Goal: Find specific page/section: Find specific page/section

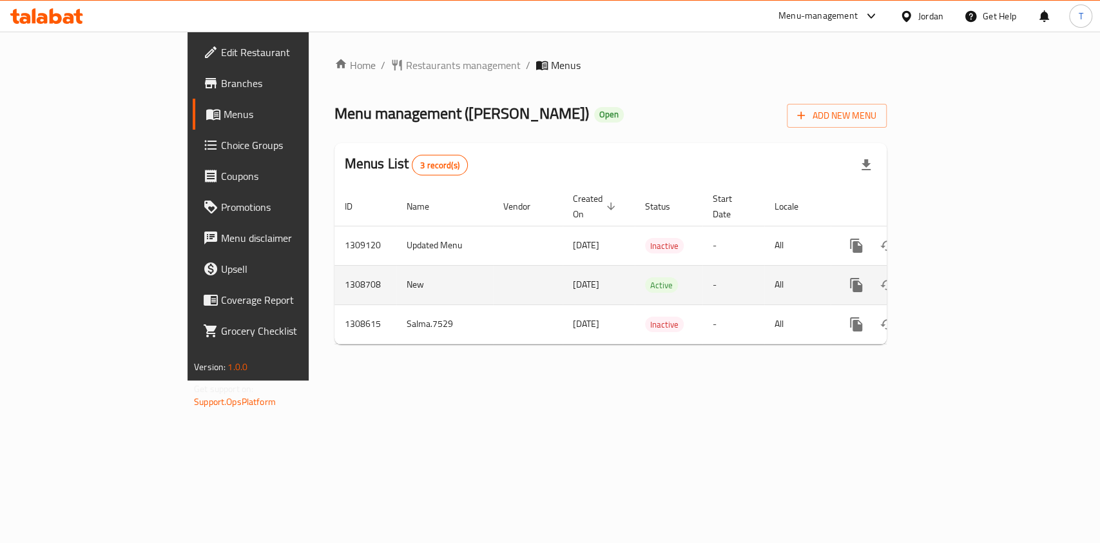
click at [965, 269] on link "enhanced table" at bounding box center [949, 284] width 31 height 31
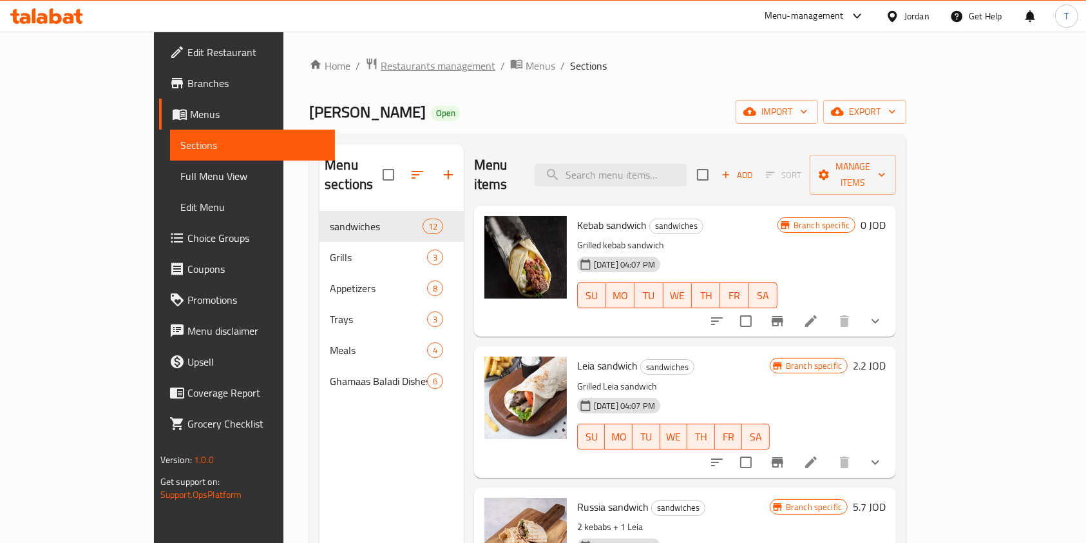
click at [381, 62] on span "Restaurants management" at bounding box center [438, 65] width 115 height 15
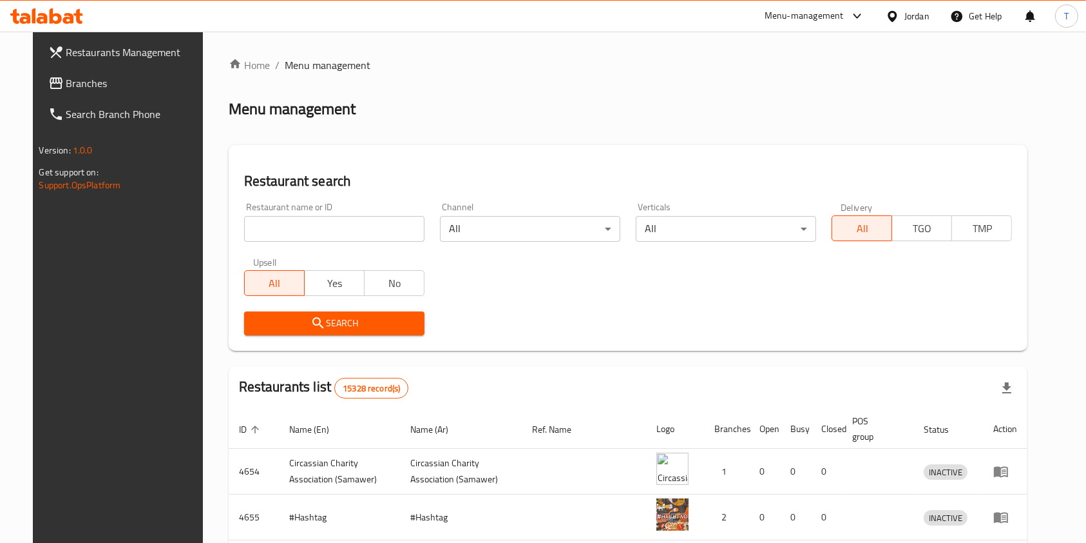
click at [361, 220] on input "search" at bounding box center [334, 229] width 180 height 26
click at [361, 227] on input "search" at bounding box center [334, 229] width 180 height 26
click at [311, 327] on icon "submit" at bounding box center [318, 322] width 15 height 15
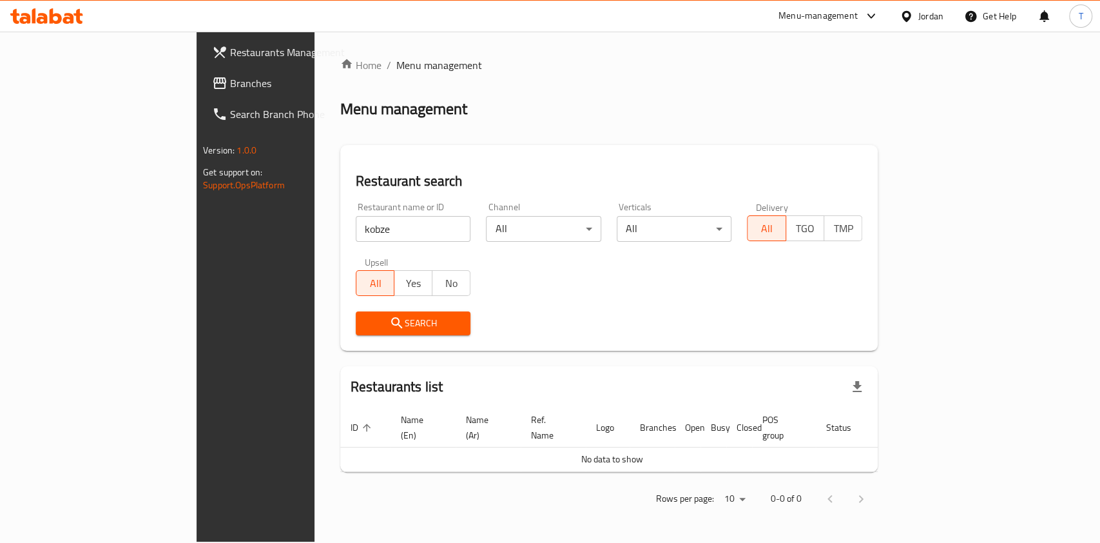
click at [356, 234] on input "kobze" at bounding box center [413, 229] width 115 height 26
click at [356, 229] on input "kobze" at bounding box center [413, 229] width 115 height 26
click at [356, 312] on button "Search" at bounding box center [413, 323] width 115 height 24
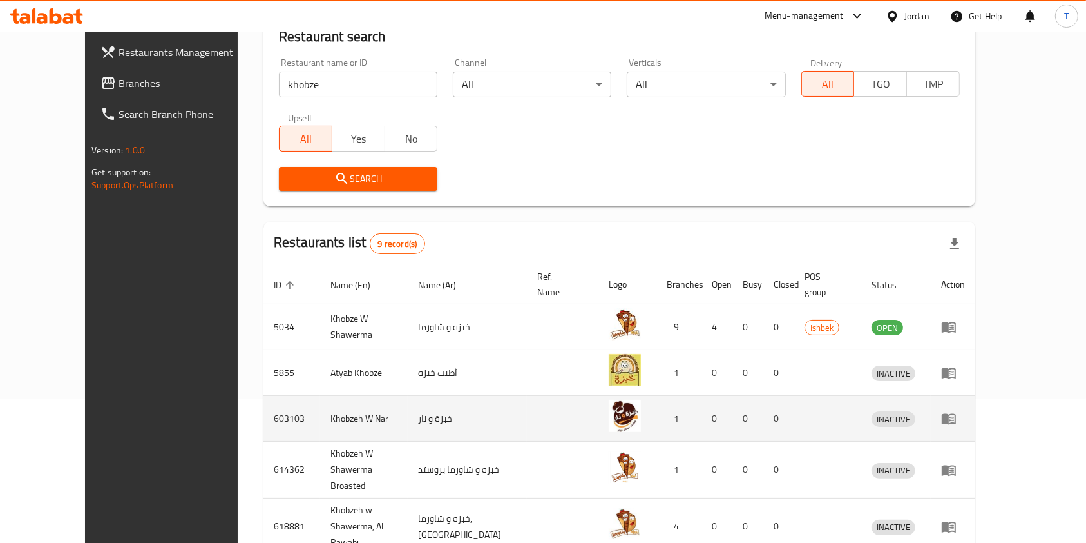
scroll to position [171, 0]
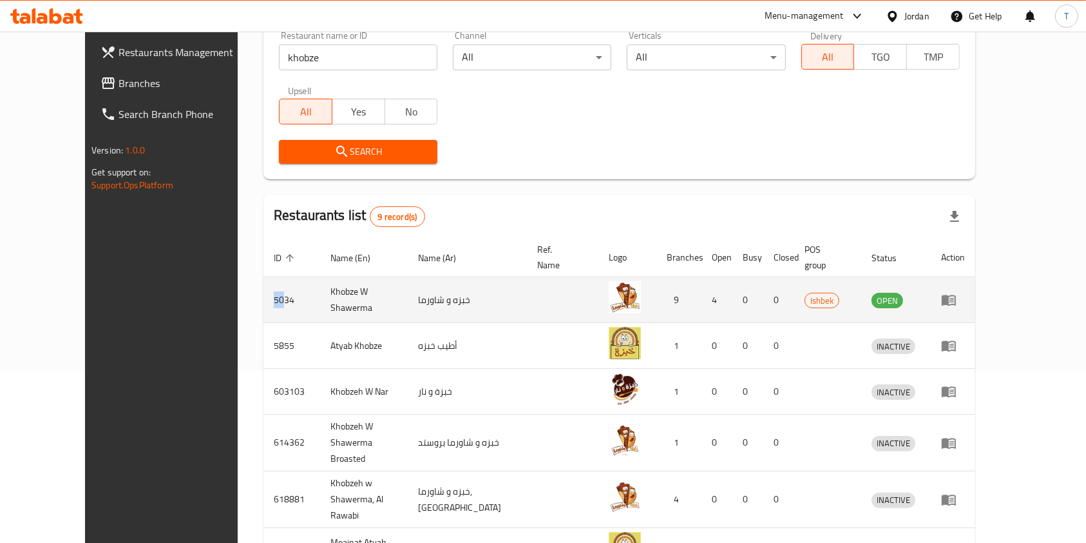
click at [264, 281] on td "5034" at bounding box center [292, 300] width 57 height 46
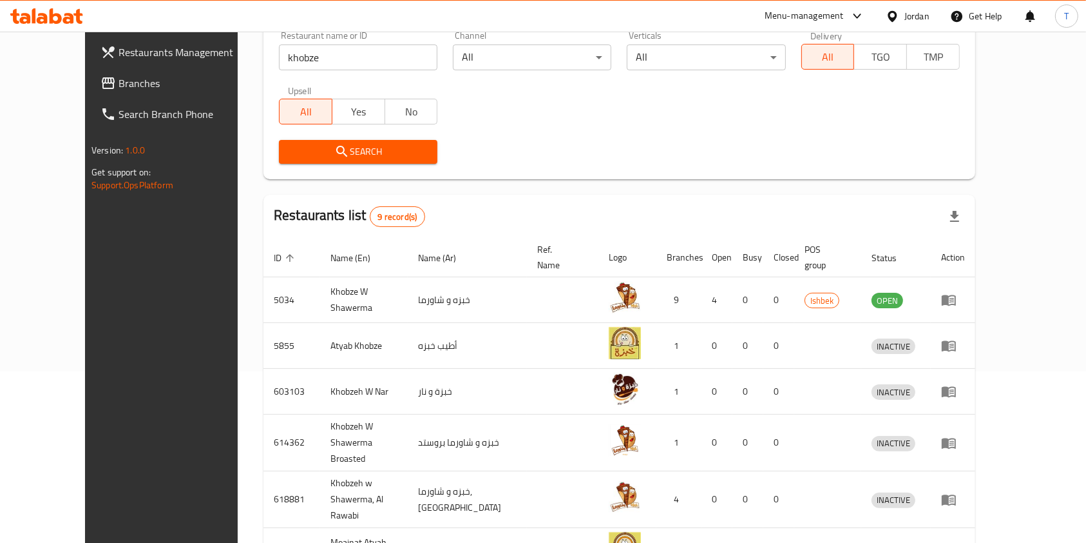
drag, startPoint x: 330, startPoint y: 61, endPoint x: 98, endPoint y: 63, distance: 232.0
click at [98, 63] on div "Restaurants Management Branches Search Branch Phone Version: 1.0.0 Get support …" at bounding box center [543, 323] width 916 height 926
type input "challenge burger"
click at [368, 157] on span "Search" at bounding box center [358, 152] width 138 height 16
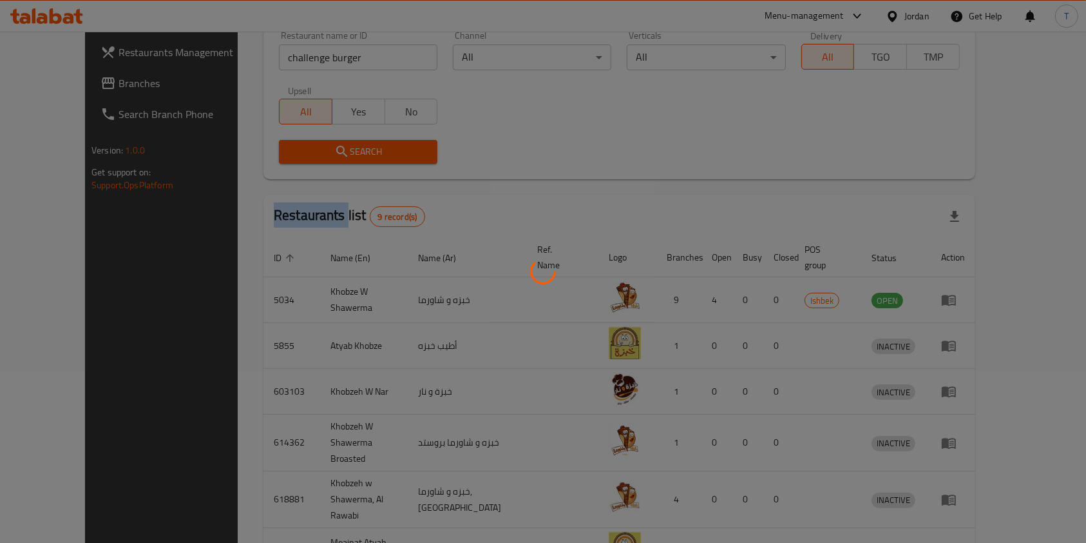
click at [368, 157] on div at bounding box center [543, 271] width 1086 height 543
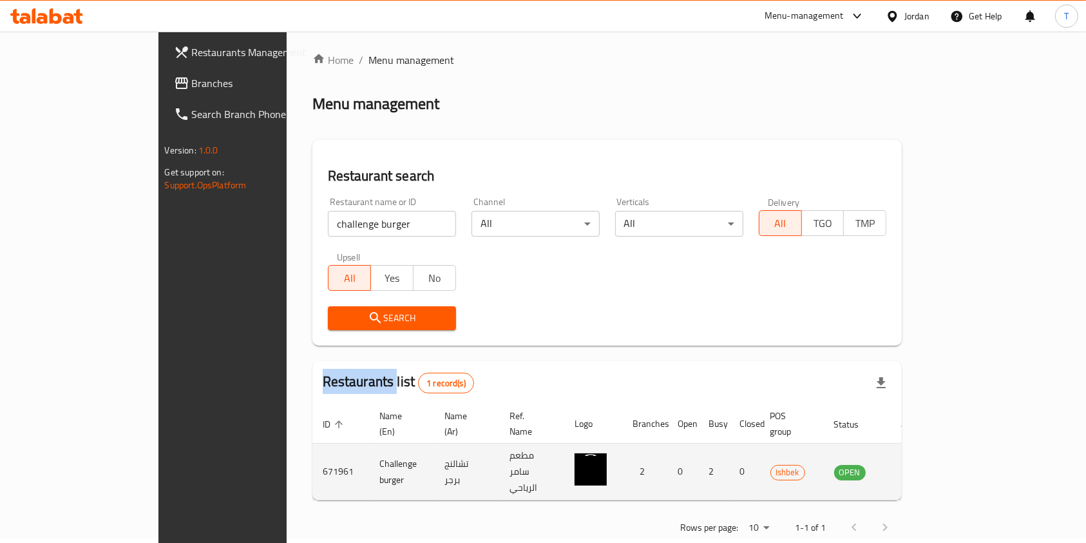
scroll to position [6, 0]
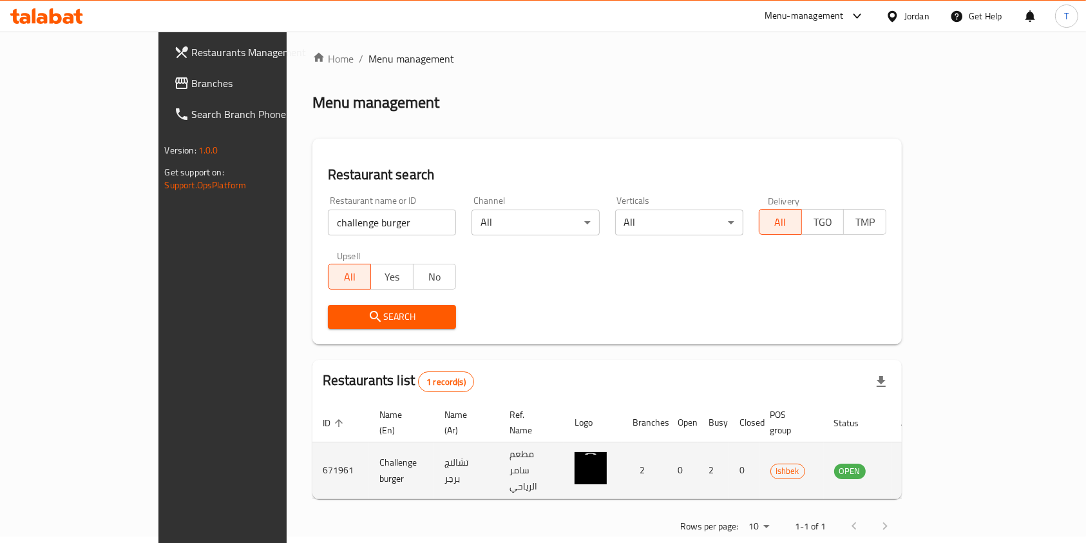
click at [312, 451] on td "671961" at bounding box center [340, 470] width 57 height 57
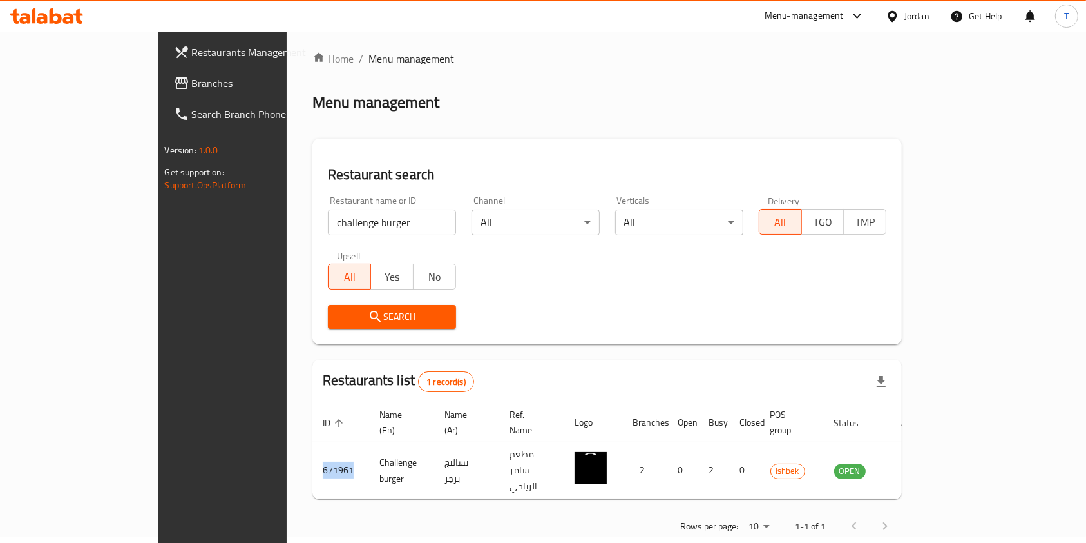
copy td "671961"
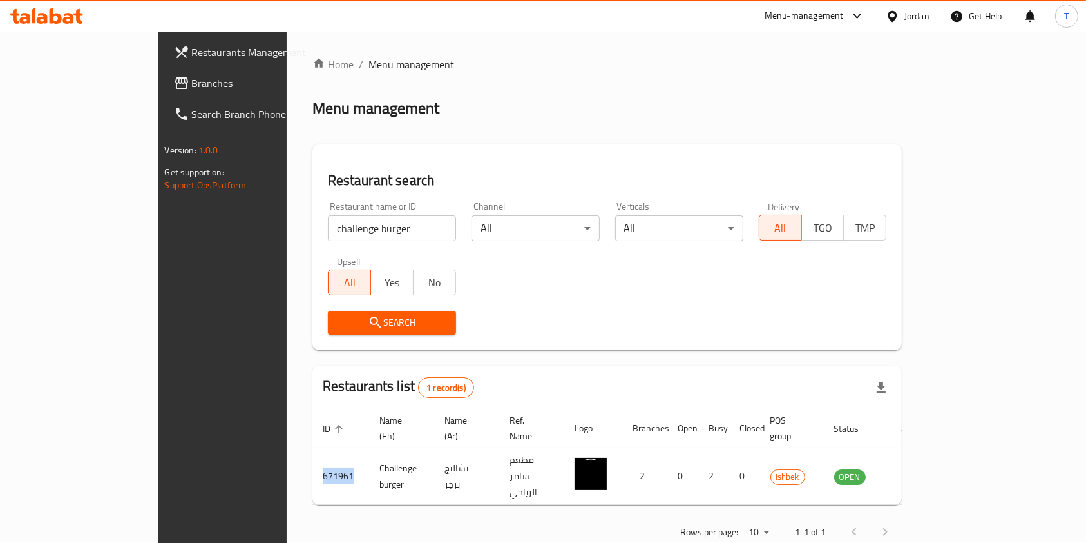
scroll to position [0, 0]
click at [823, 15] on div "Menu-management" at bounding box center [804, 15] width 79 height 15
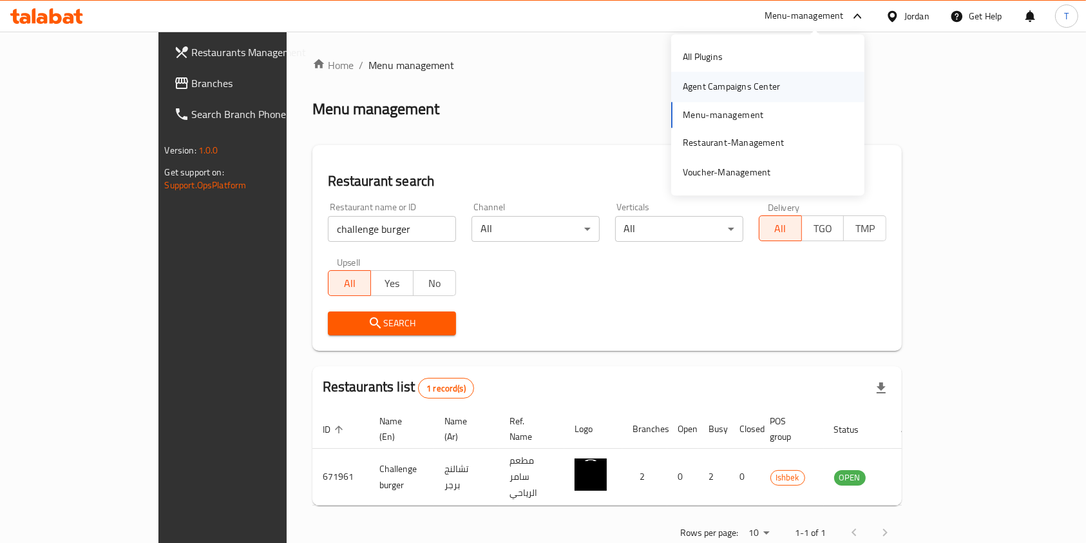
click at [714, 90] on div "Agent Campaigns Center" at bounding box center [731, 87] width 97 height 14
